Goal: Task Accomplishment & Management: Use online tool/utility

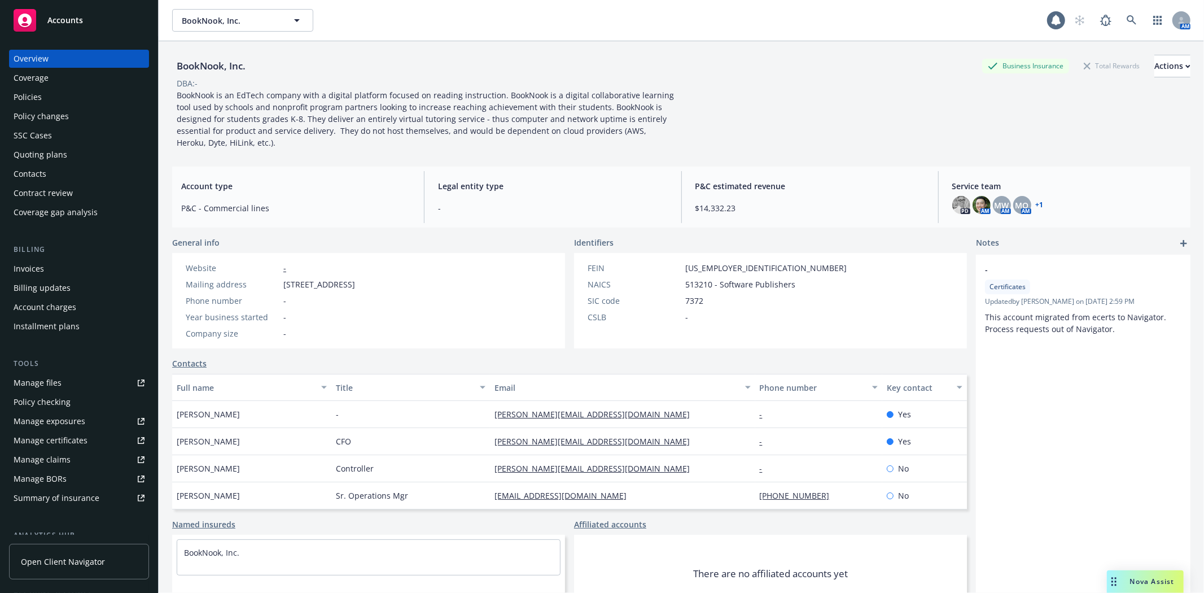
click at [64, 382] on link "Manage files" at bounding box center [79, 383] width 140 height 18
